Goal: Check status: Check status

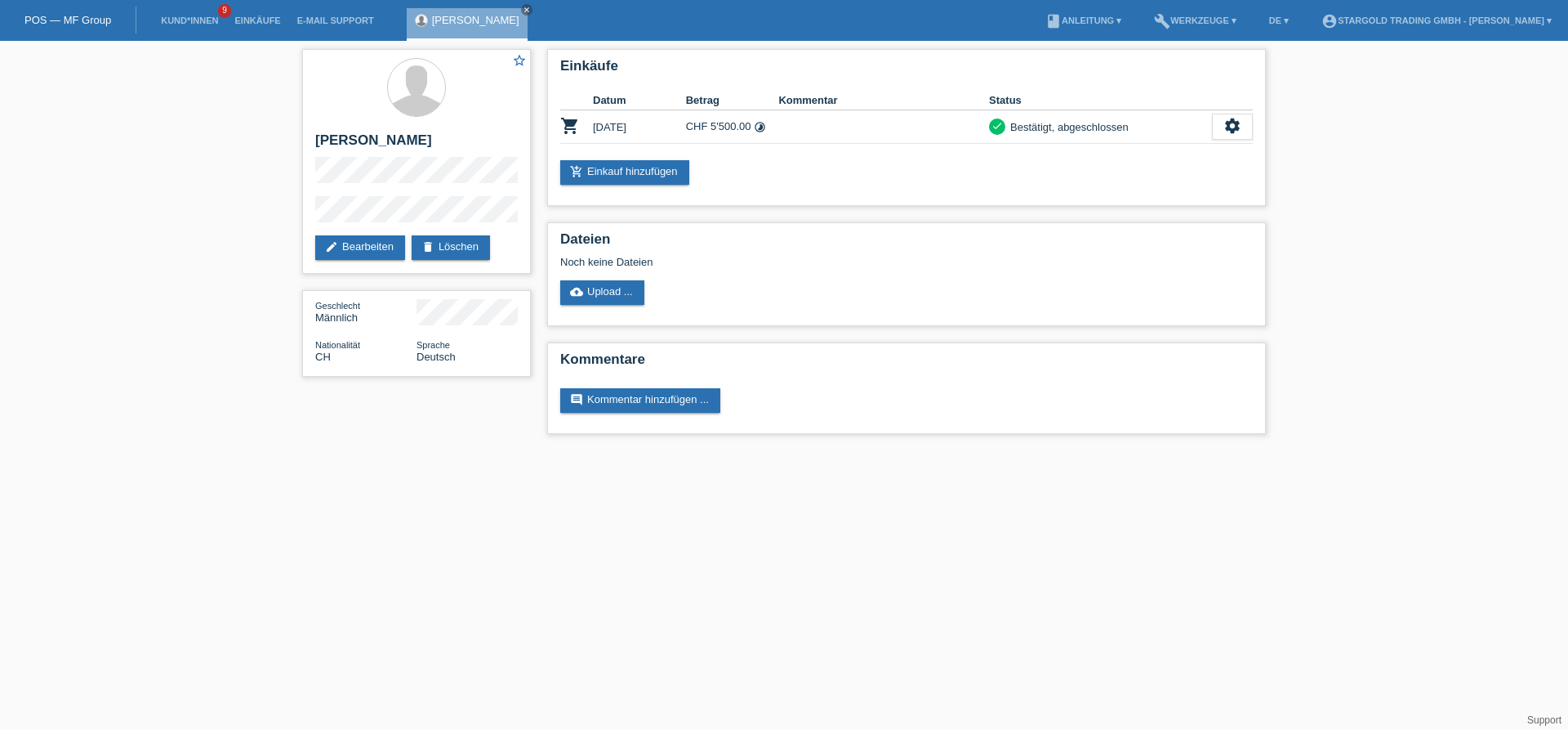
click at [224, 139] on div "star_border Jörg Wasser edit Bearbeiten delete Löschen Geschlecht Männlich Nati…" at bounding box center [784, 245] width 1568 height 409
click at [219, 235] on div "star_border Jörg Wasser edit Bearbeiten delete Löschen Geschlecht Männlich Nati…" at bounding box center [784, 245] width 1568 height 409
click at [523, 9] on icon "close" at bounding box center [527, 10] width 8 height 8
click at [207, 25] on link "Kund*innen" at bounding box center [189, 21] width 74 height 10
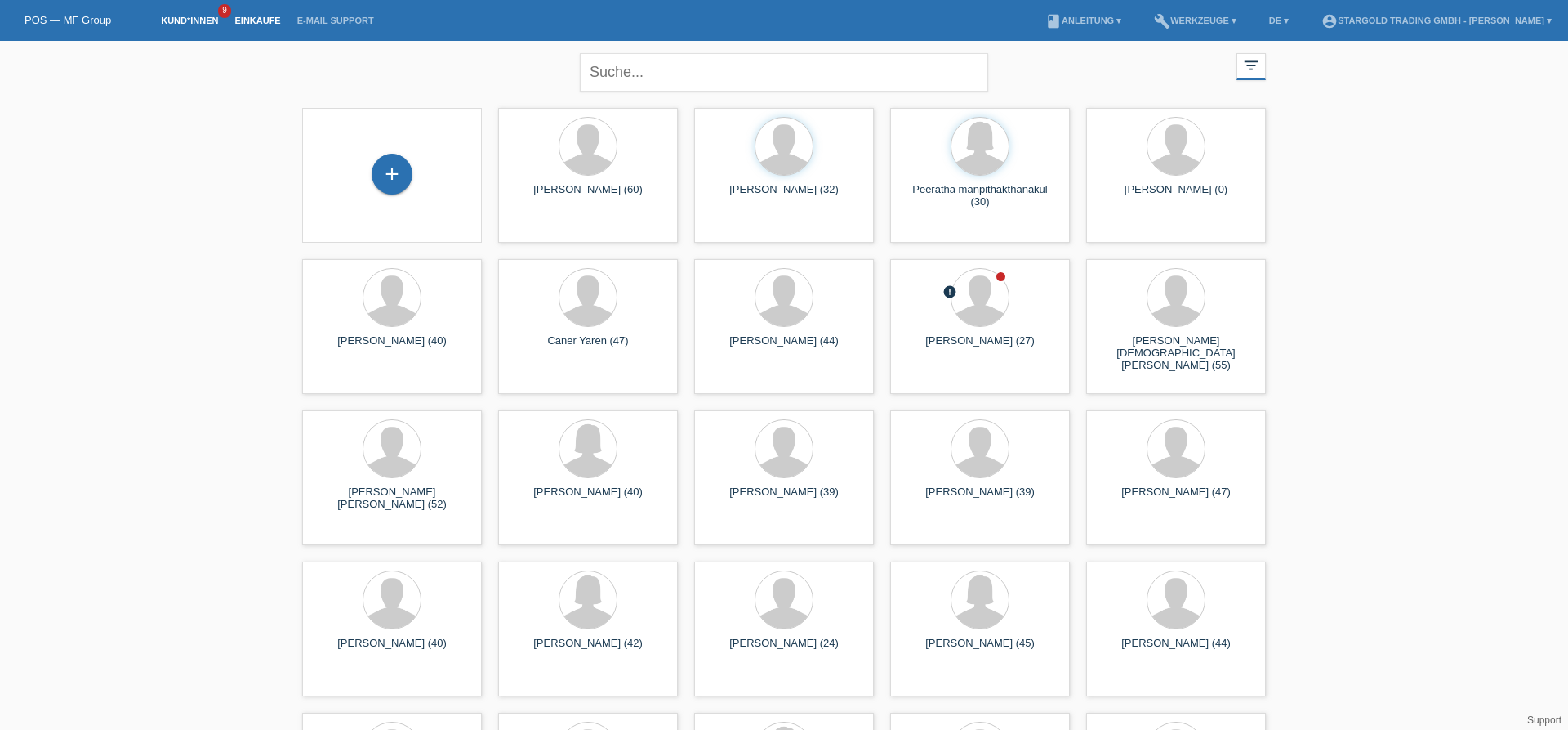
click at [257, 23] on link "Einkäufe" at bounding box center [257, 21] width 62 height 10
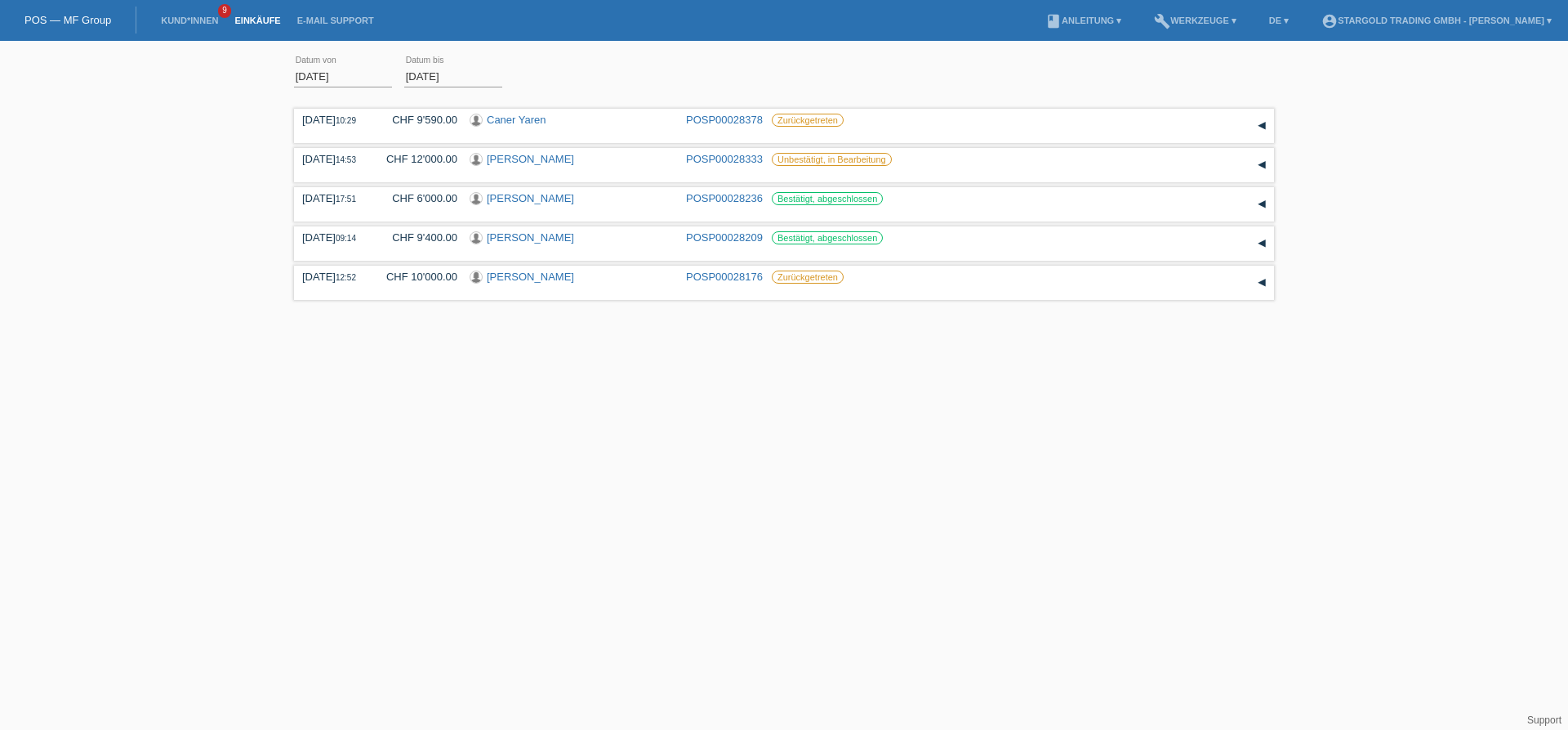
click at [202, 267] on div "01.10.2025 error Datum von 09.10.2025 error Datum bis Übernehmen 10:29 Datum" at bounding box center [784, 176] width 1568 height 256
click at [195, 234] on div "01.10.2025 error Datum von 09.10.2025 error Datum bis Übernehmen 10:29 Datum" at bounding box center [784, 176] width 1568 height 256
click at [96, 289] on div "01.10.2025 error Datum von 09.10.2025 error Datum bis Übernehmen 10:29 Datum" at bounding box center [784, 176] width 1568 height 256
click at [183, 250] on div "01.10.2025 error Datum von 09.10.2025 error Datum bis Übernehmen 10:29 Datum" at bounding box center [784, 176] width 1568 height 256
click at [189, 243] on div "01.10.2025 error Datum von 09.10.2025 error Datum bis Übernehmen 10:29 Datum" at bounding box center [784, 176] width 1568 height 256
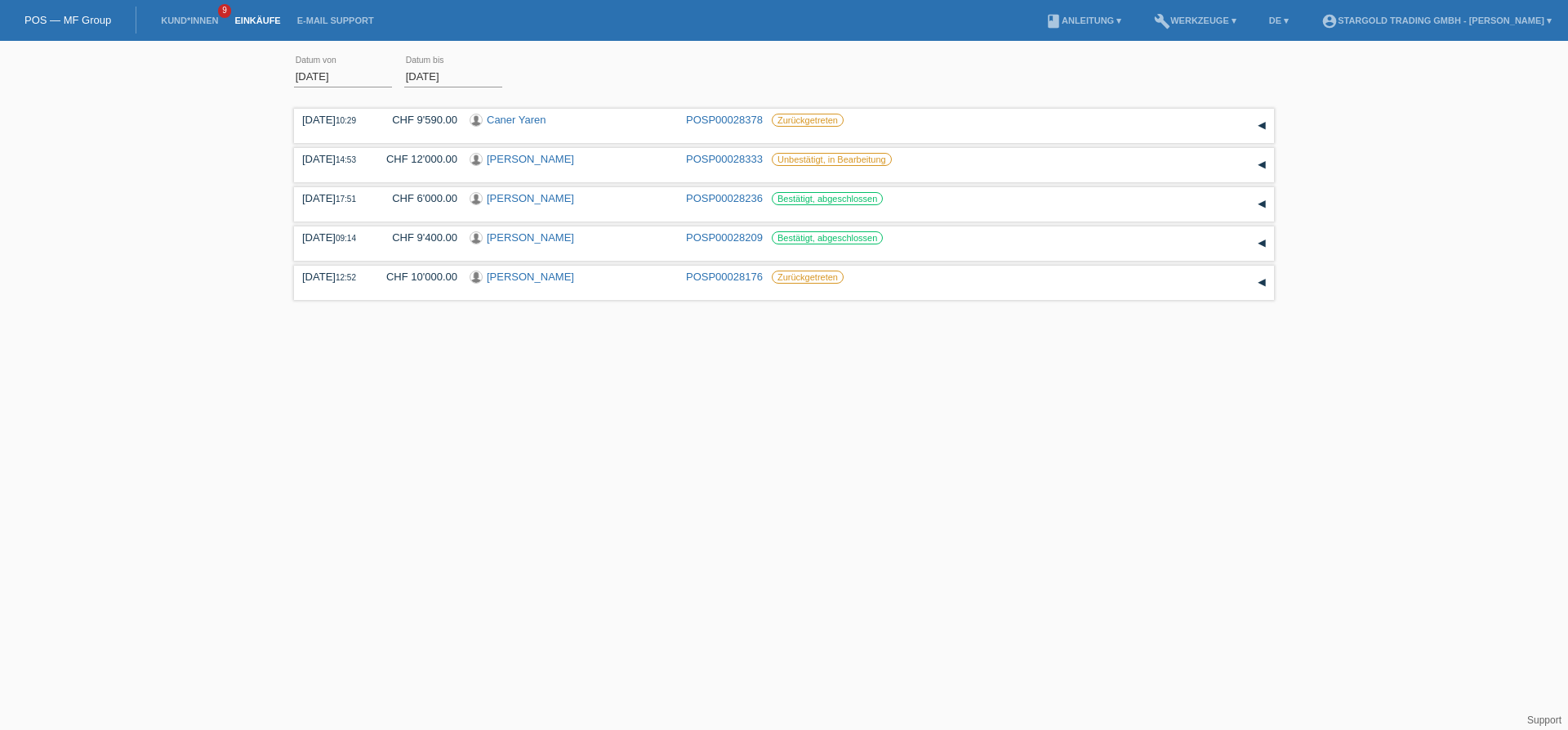
click at [179, 249] on div "01.10.2025 error Datum von 09.10.2025 error Datum bis Übernehmen 10:29 Datum" at bounding box center [784, 176] width 1568 height 256
click at [260, 21] on link "Einkäufe" at bounding box center [257, 21] width 62 height 10
click at [180, 18] on link "Kund*innen" at bounding box center [189, 21] width 74 height 10
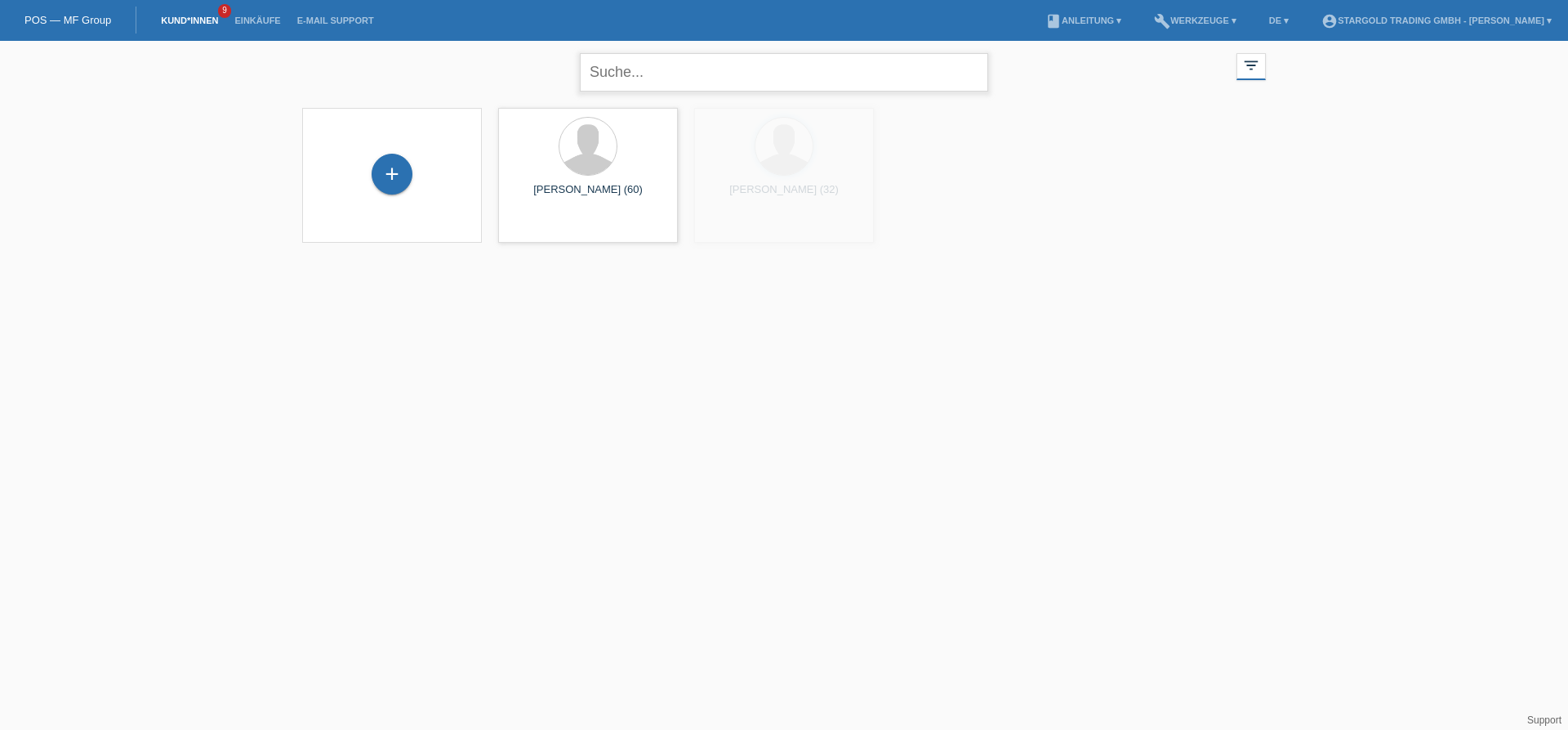
click at [712, 83] on input "text" at bounding box center [784, 72] width 408 height 39
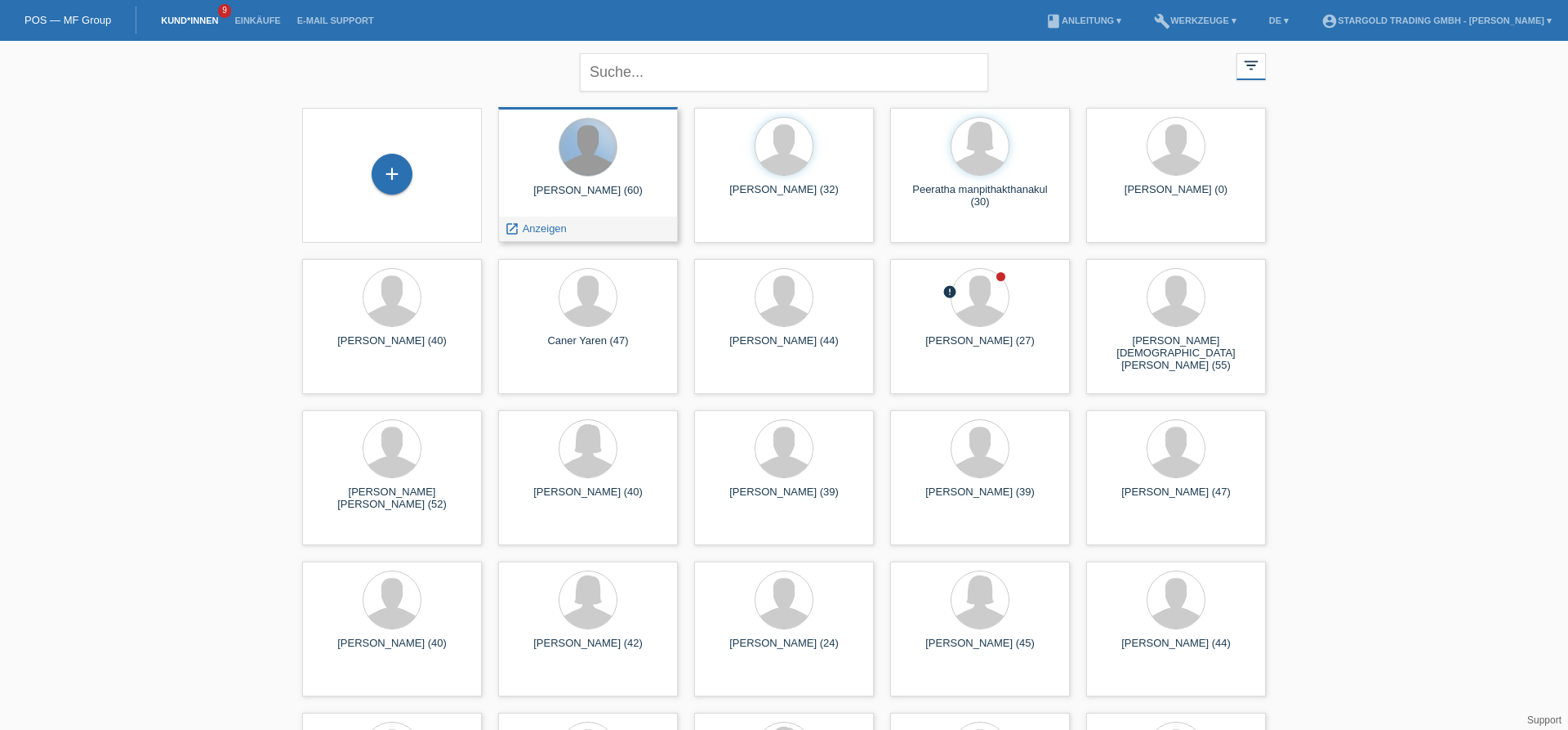
click at [592, 150] on div at bounding box center [587, 146] width 57 height 57
click at [555, 225] on span "Anzeigen" at bounding box center [545, 228] width 44 height 12
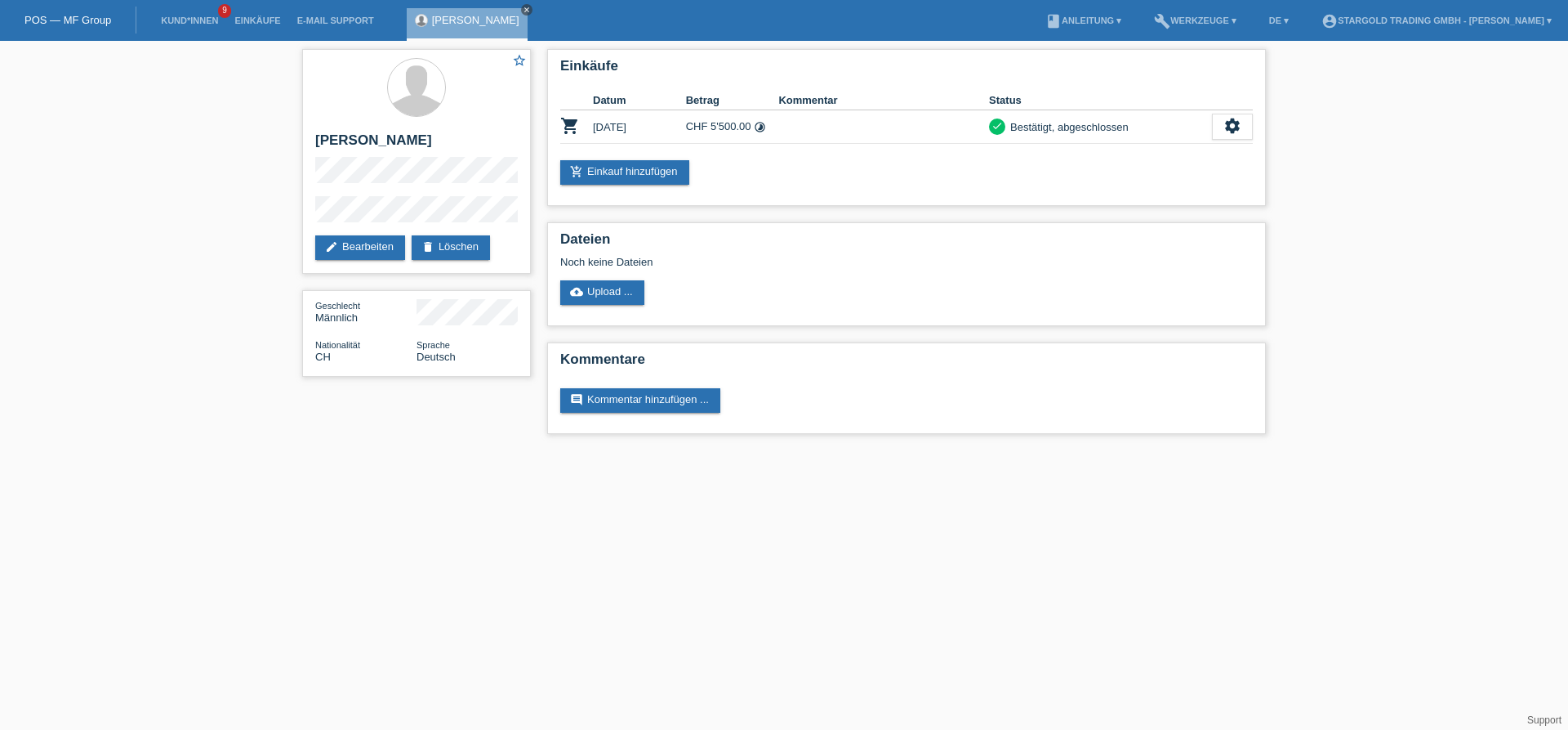
click at [523, 10] on icon "close" at bounding box center [527, 10] width 8 height 8
click at [274, 23] on link "Einkäufe" at bounding box center [257, 21] width 62 height 10
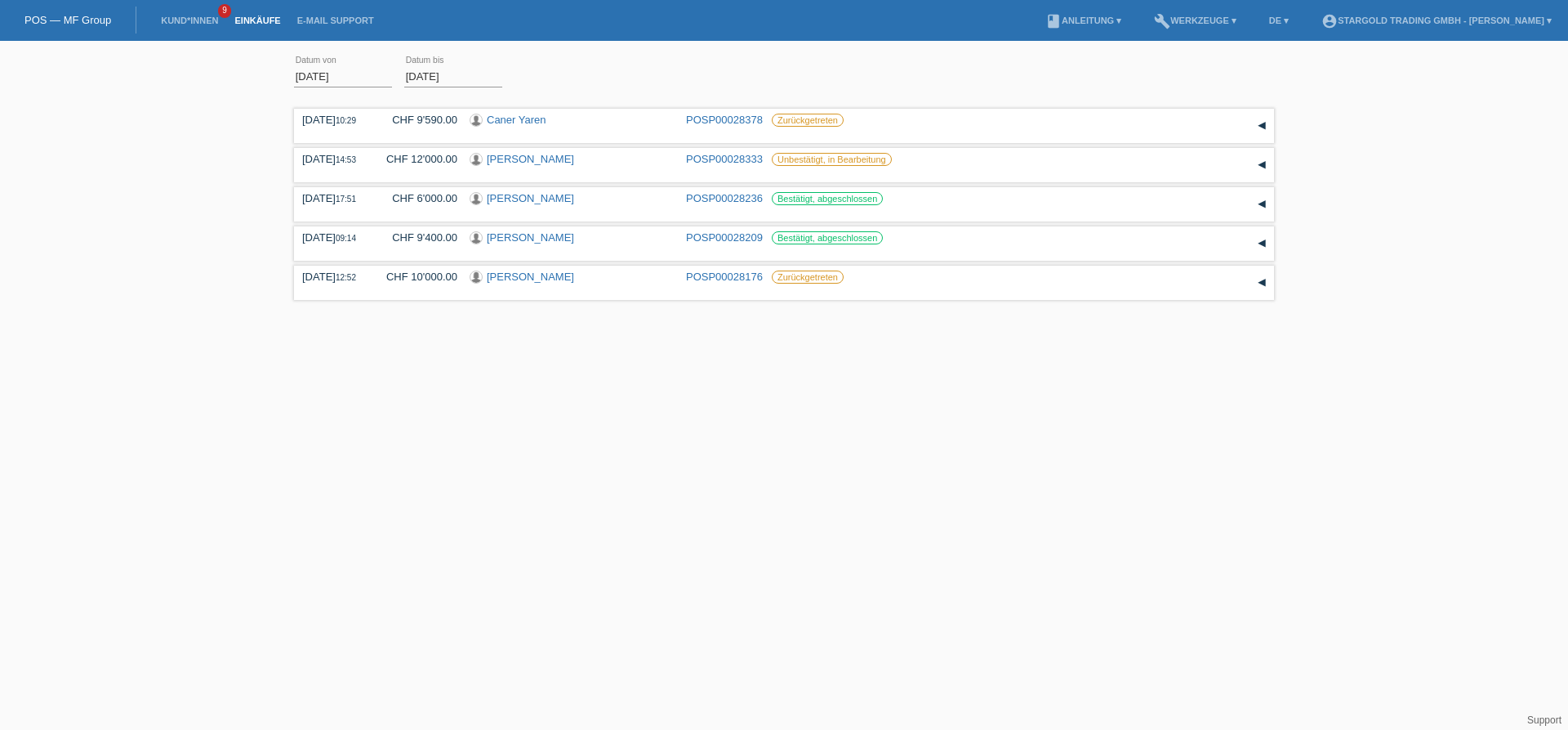
click at [304, 73] on input "[DATE]" at bounding box center [342, 76] width 98 height 21
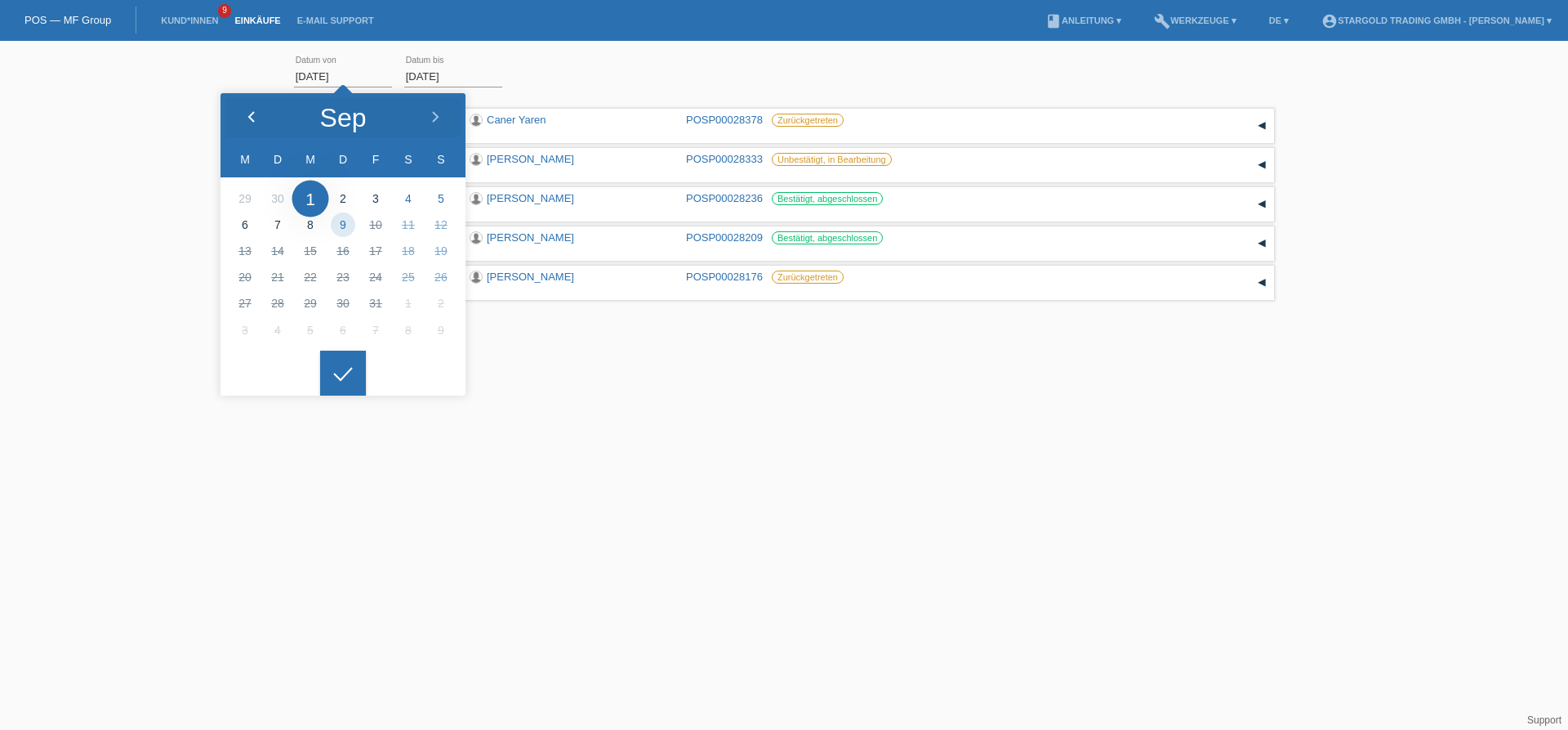
click at [242, 120] on div at bounding box center [251, 118] width 62 height 49
type input "[DATE]"
click at [343, 377] on div at bounding box center [343, 373] width 46 height 46
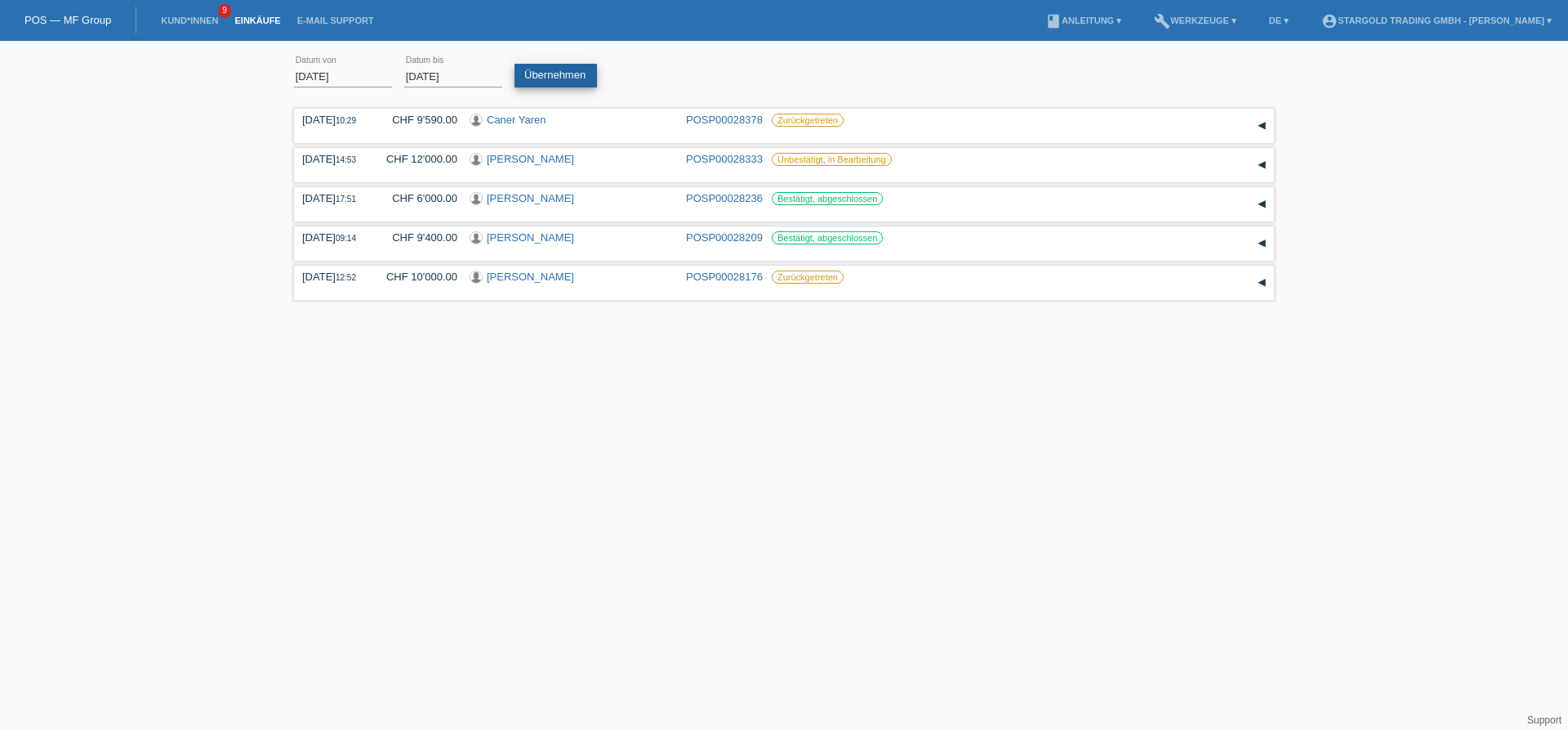
click at [550, 78] on link "Übernehmen" at bounding box center [556, 76] width 83 height 24
